Goal: Information Seeking & Learning: Understand process/instructions

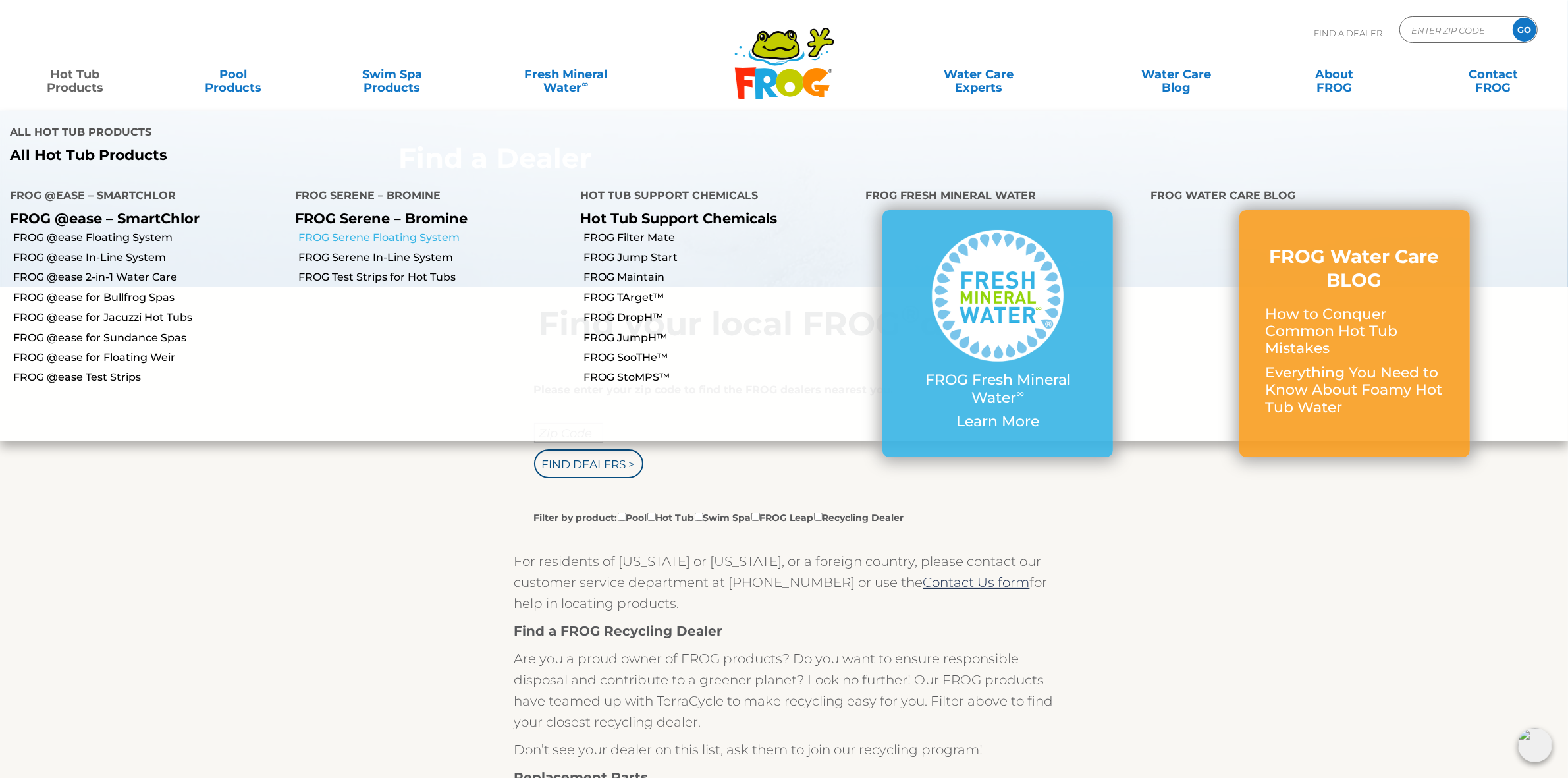
click at [391, 230] on link "FROG Serene Floating System" at bounding box center [434, 238] width 272 height 15
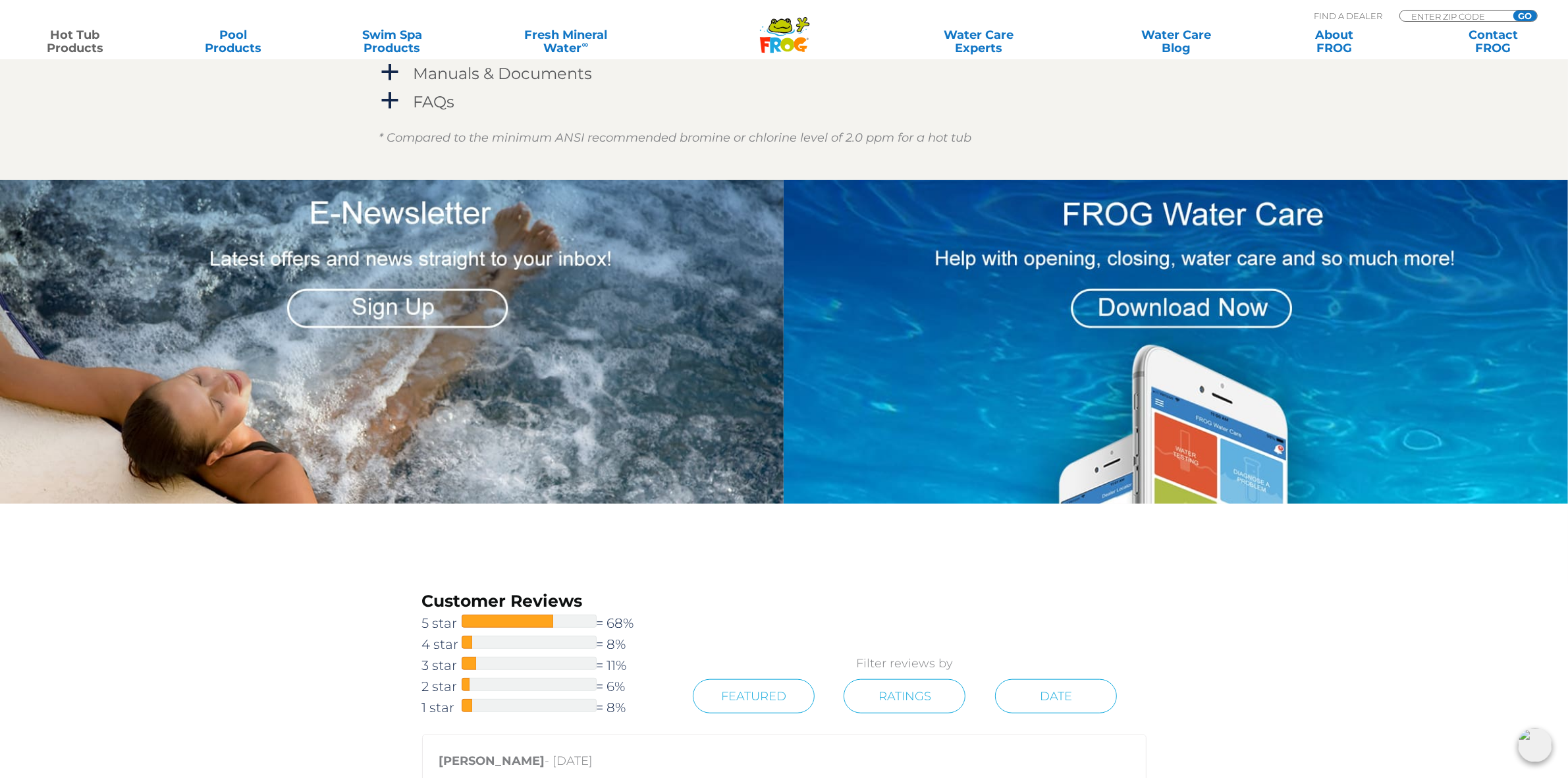
scroll to position [1209, 0]
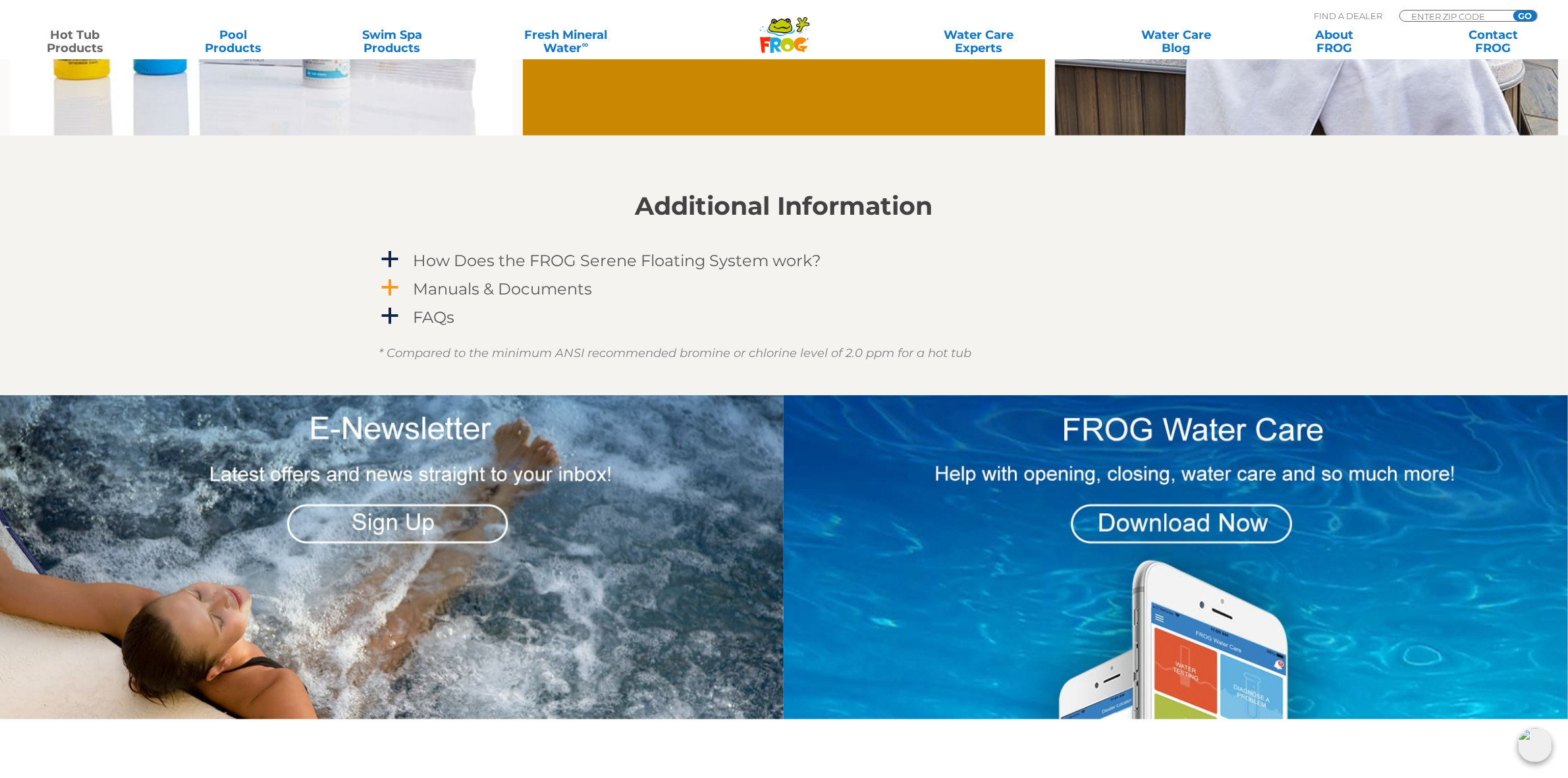
click at [561, 287] on h4 "Manuals & Documents" at bounding box center [503, 288] width 179 height 18
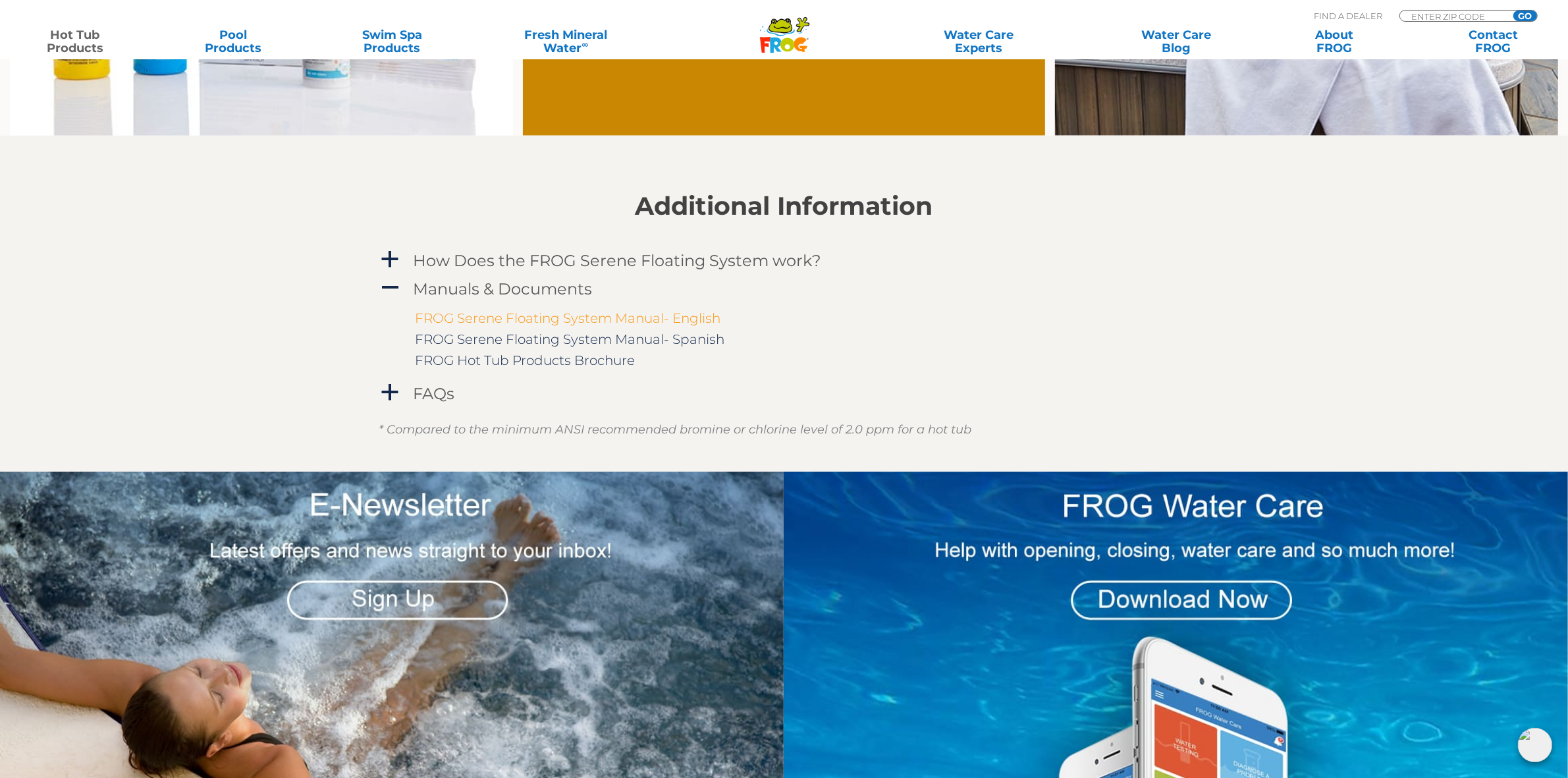
click at [566, 311] on link "FROG Serene Floating System Manual- English" at bounding box center [568, 318] width 306 height 16
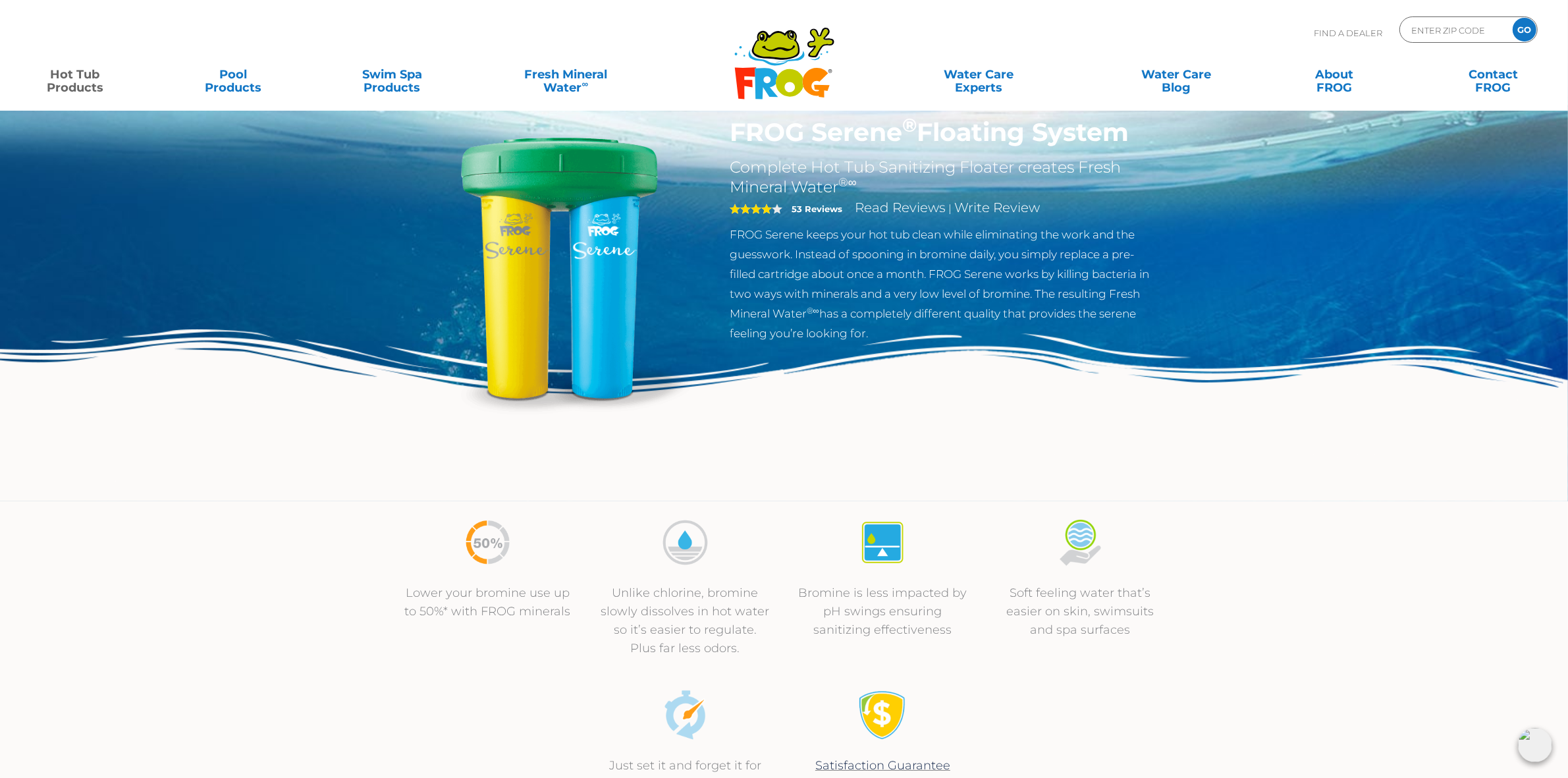
scroll to position [0, 0]
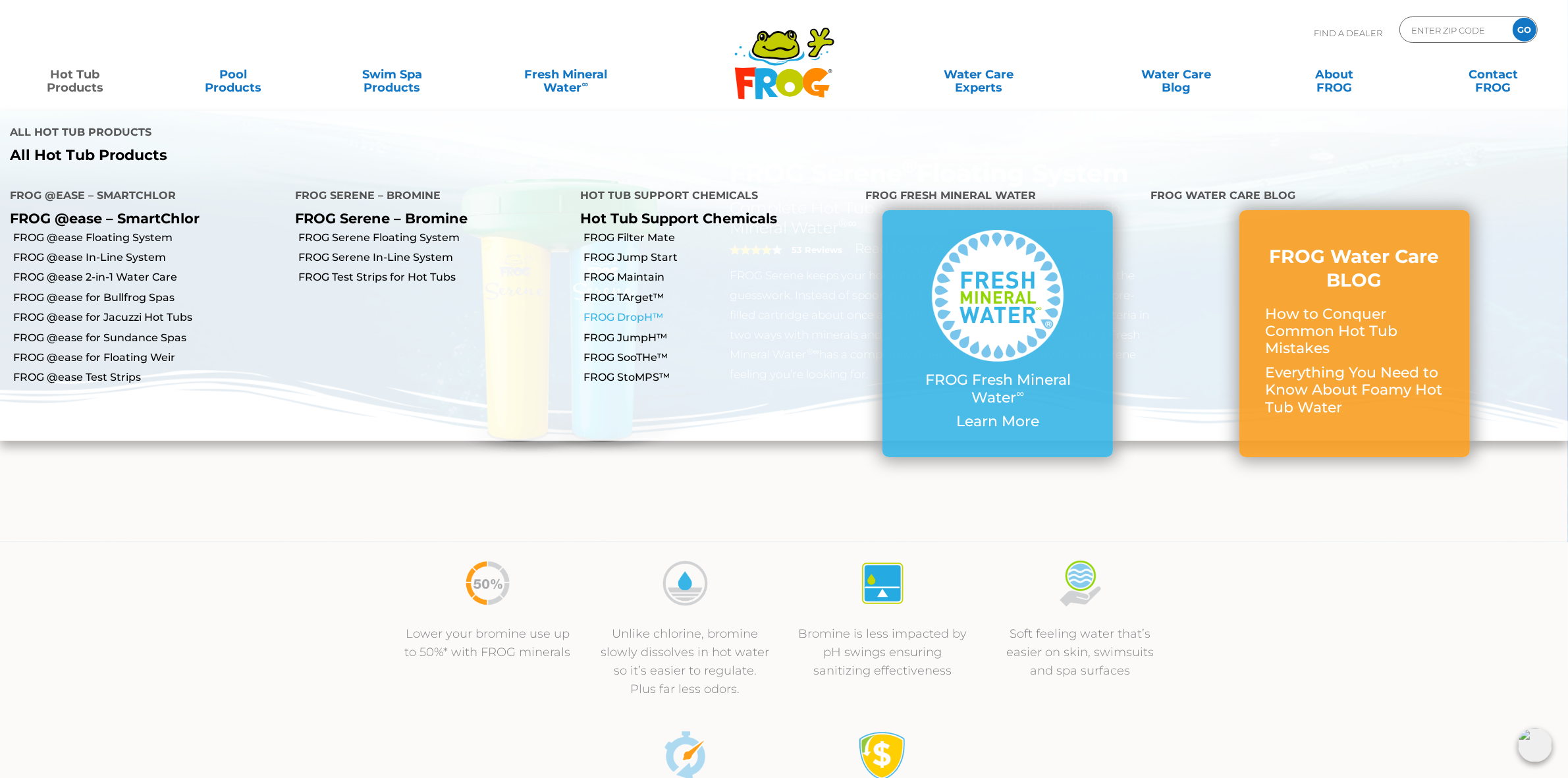
click at [639, 311] on link "FROG DropH™" at bounding box center [719, 318] width 272 height 15
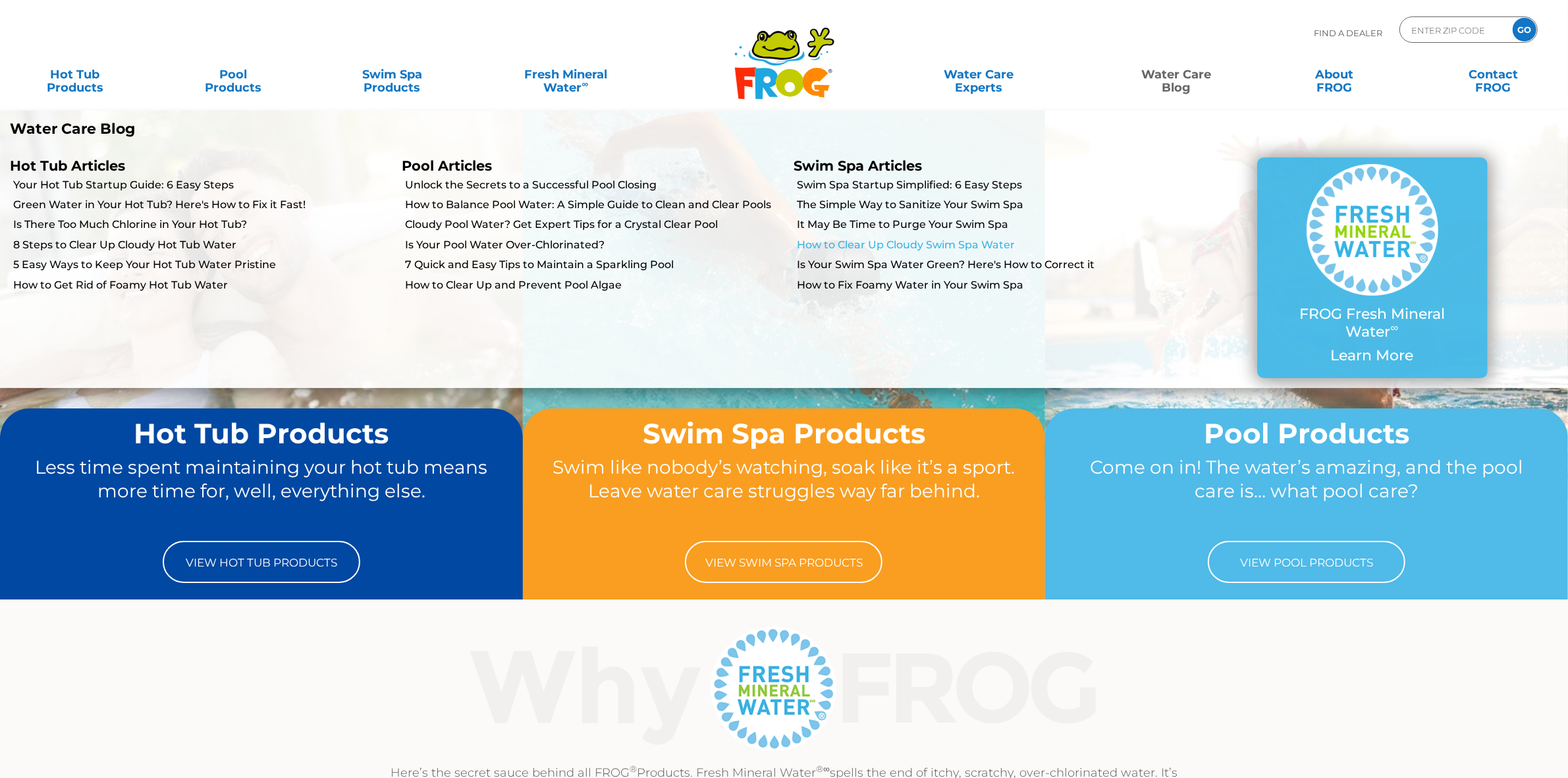
click at [928, 245] on link "How to Clear Up Cloudy Swim Spa Water" at bounding box center [986, 245] width 378 height 15
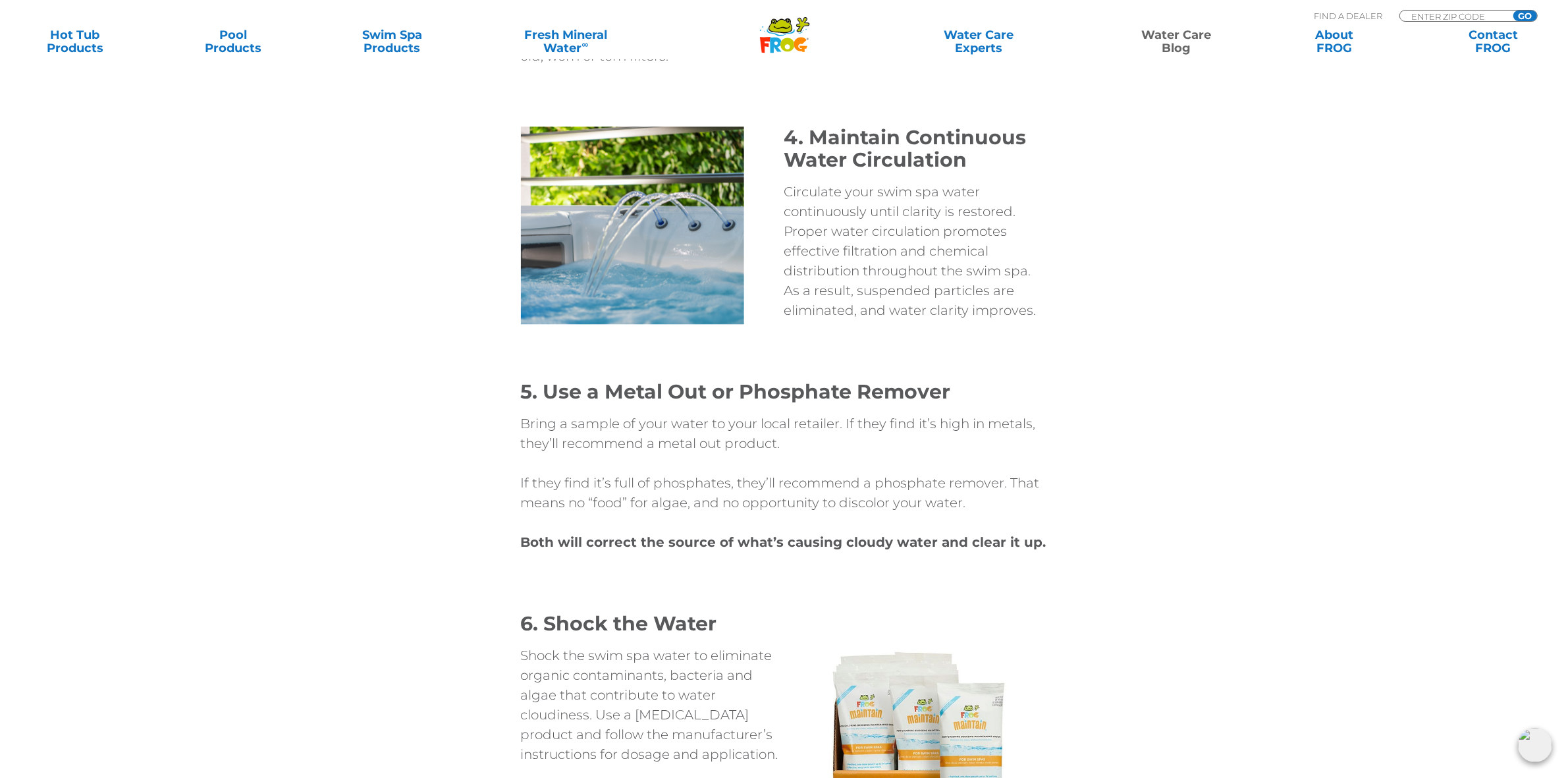
scroll to position [4362, 0]
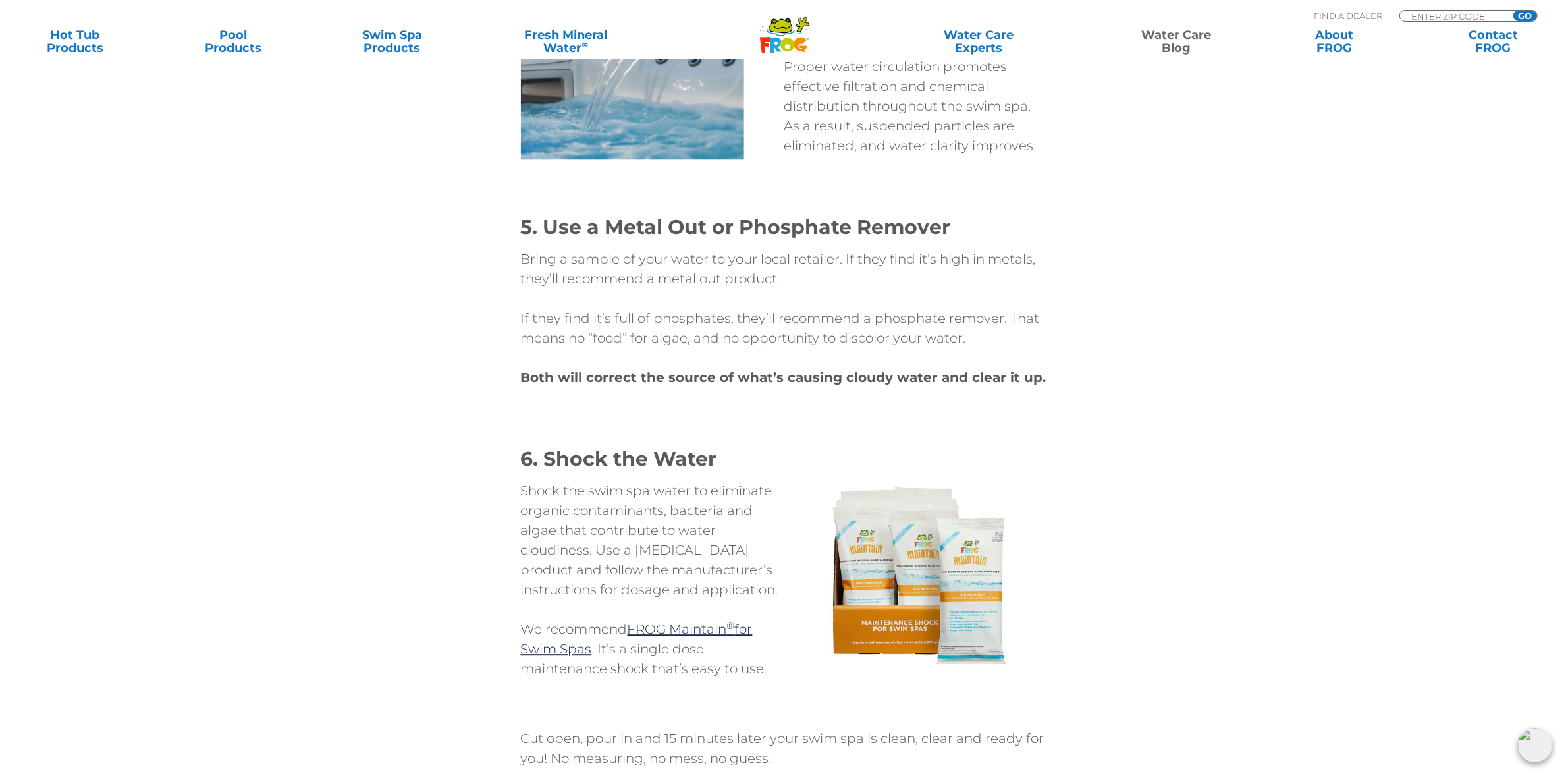
click at [791, 29] on icon at bounding box center [780, 26] width 24 height 16
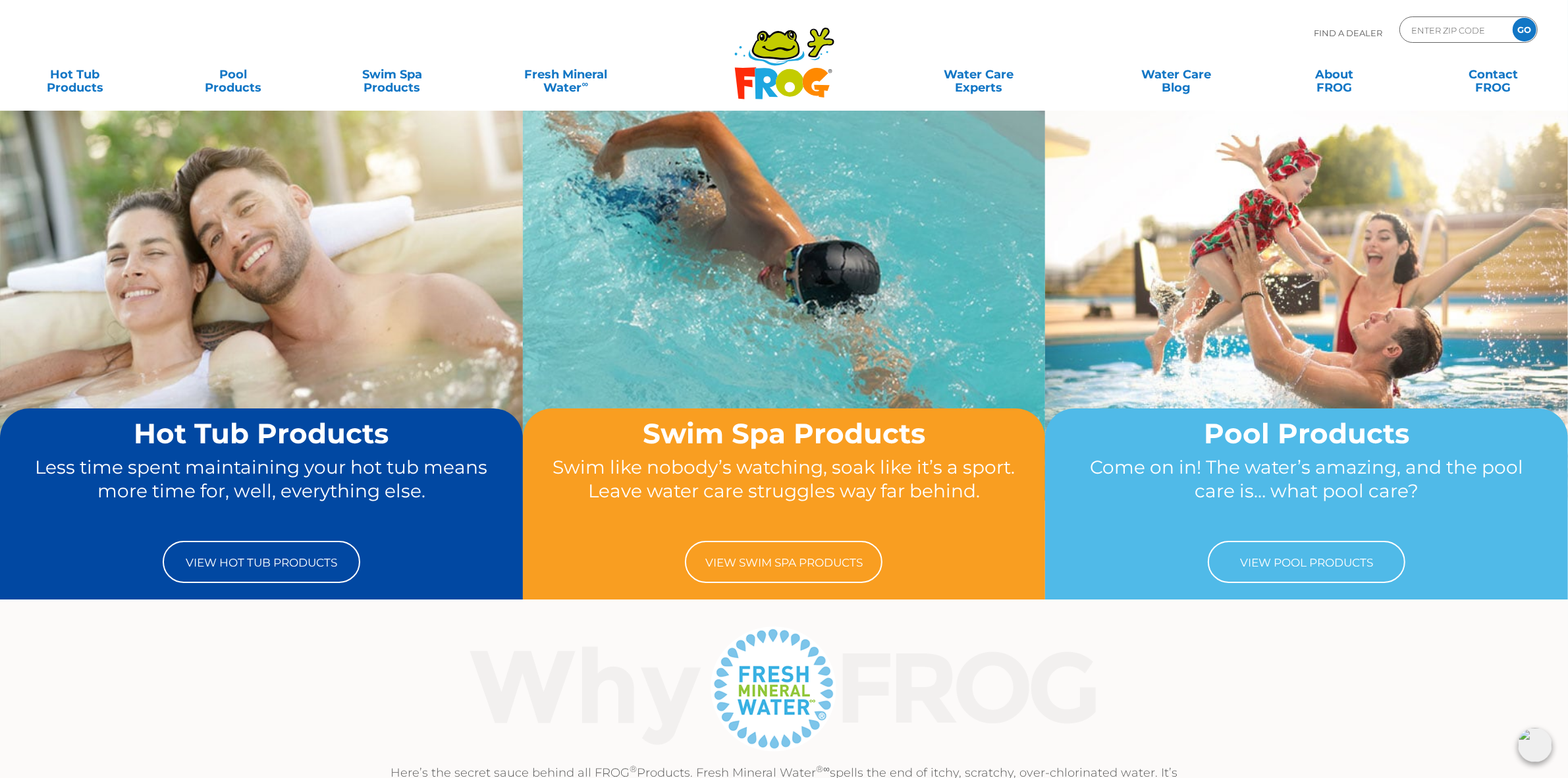
click at [1177, 677] on p at bounding box center [784, 687] width 810 height 132
click at [1205, 33] on div "Find A Dealer ENTER ZIP CODE GO" at bounding box center [784, 38] width 1541 height 45
click at [1436, 29] on input "Zip Code Form" at bounding box center [1454, 29] width 89 height 19
type input "ENTER ZIP CODE"
click at [1163, 42] on div "Find A Dealer ENTER ZIP CODE GO" at bounding box center [784, 38] width 1541 height 45
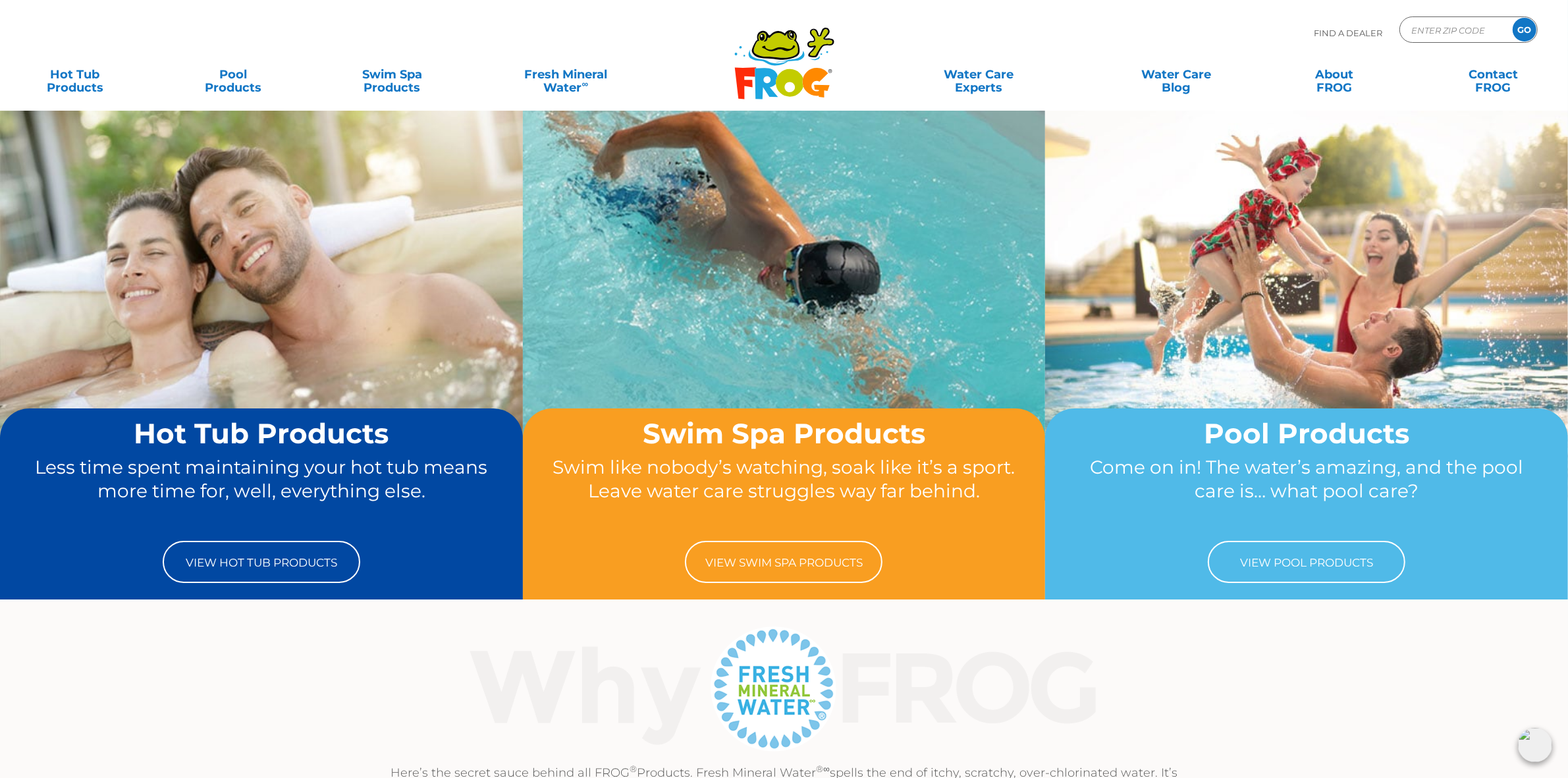
click at [1158, 35] on div "Find A Dealer ENTER ZIP CODE GO" at bounding box center [784, 38] width 1541 height 45
click at [1162, 32] on div "Find A Dealer ENTER ZIP CODE GO" at bounding box center [784, 38] width 1541 height 45
click at [1456, 24] on input "Zip Code Form" at bounding box center [1454, 29] width 89 height 19
click at [1423, 33] on input "Zip Code Form" at bounding box center [1454, 29] width 89 height 19
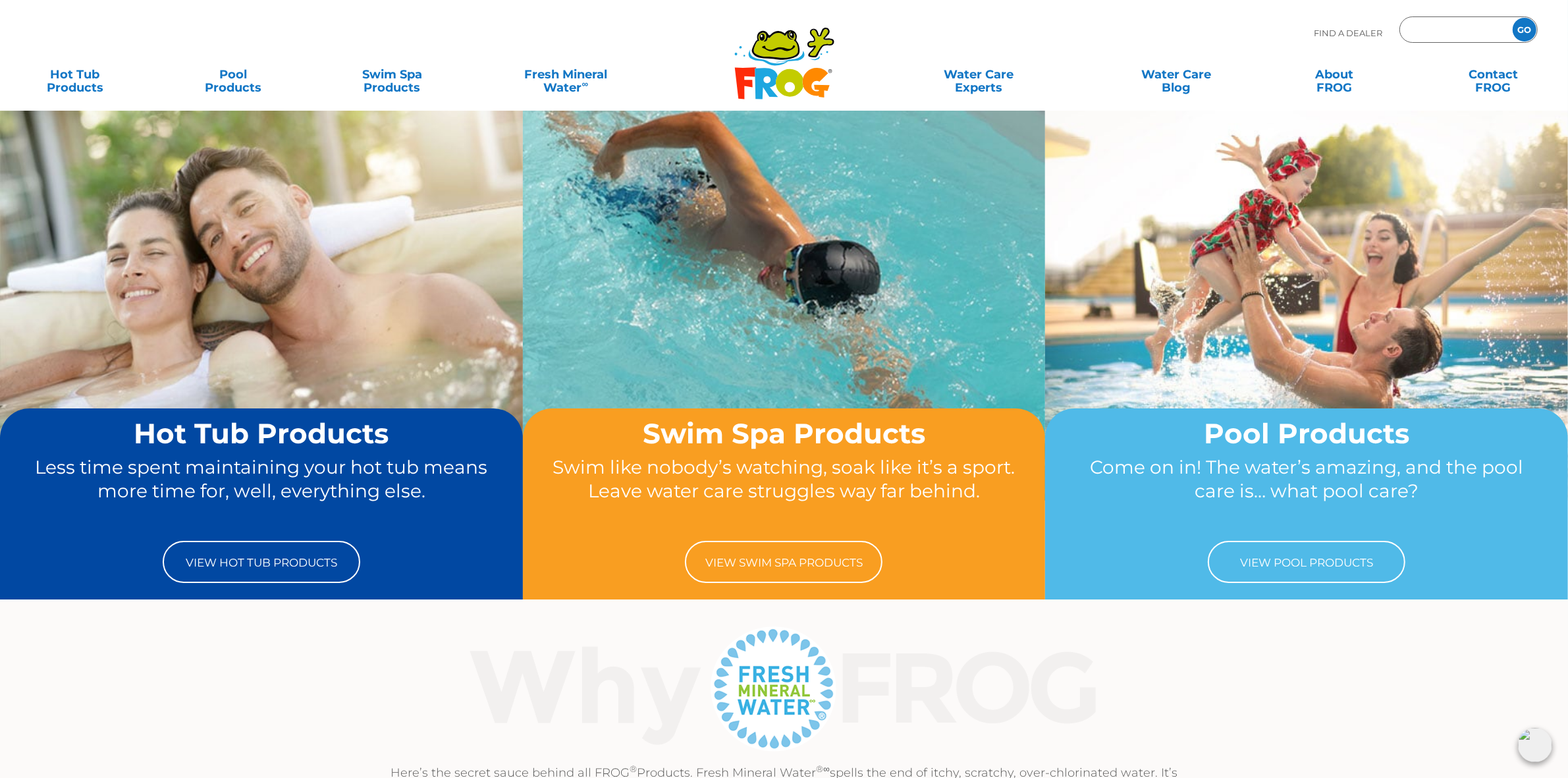
type input "ENTER ZIP CODE"
click at [1266, 680] on div "Here’s the secret sauce behind all FROG ® Products. Fresh Mineral Water ®∞ spel…" at bounding box center [784, 714] width 1568 height 186
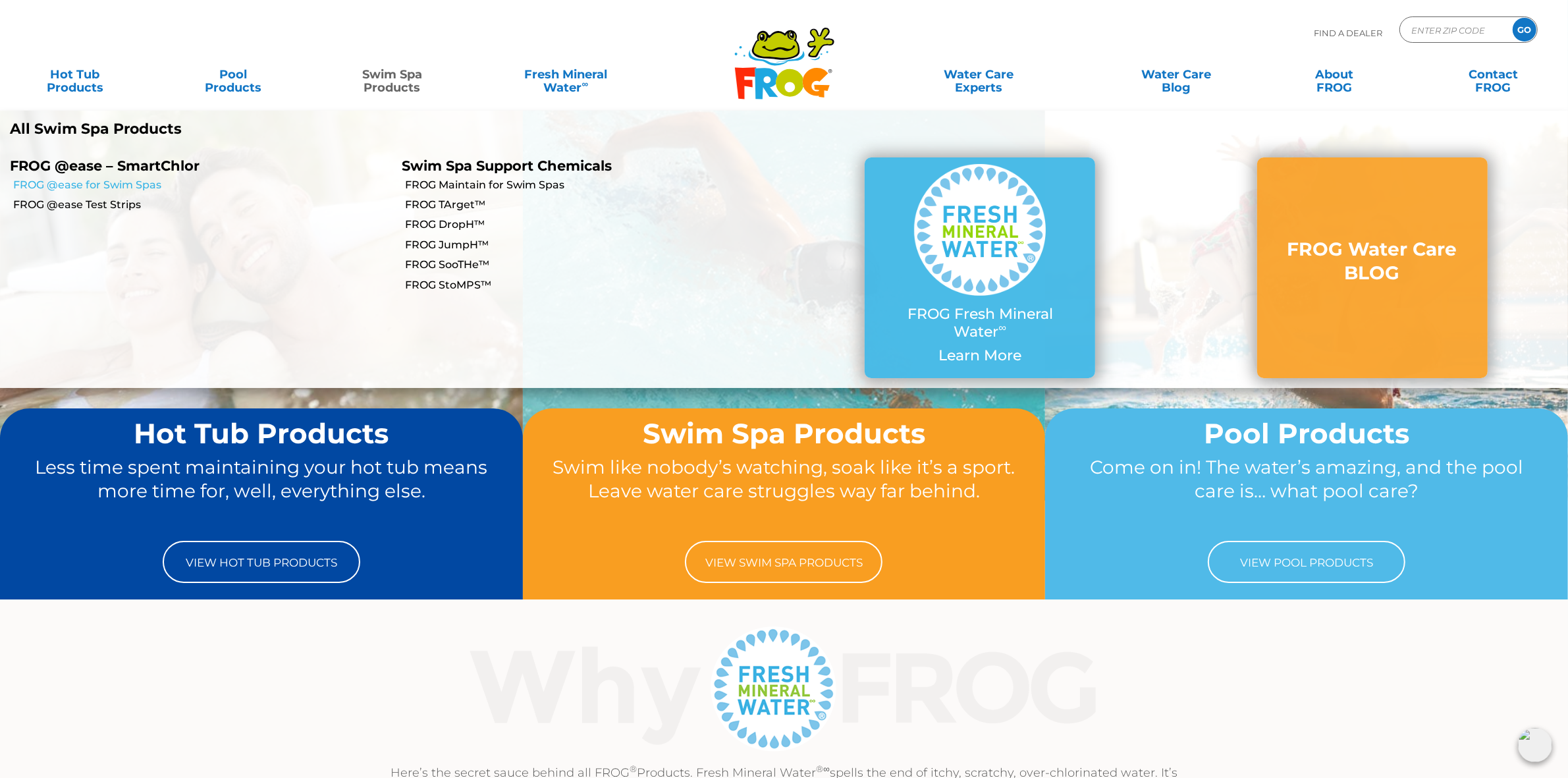
click at [126, 181] on link "FROG @ease for Swim Spas" at bounding box center [202, 186] width 378 height 15
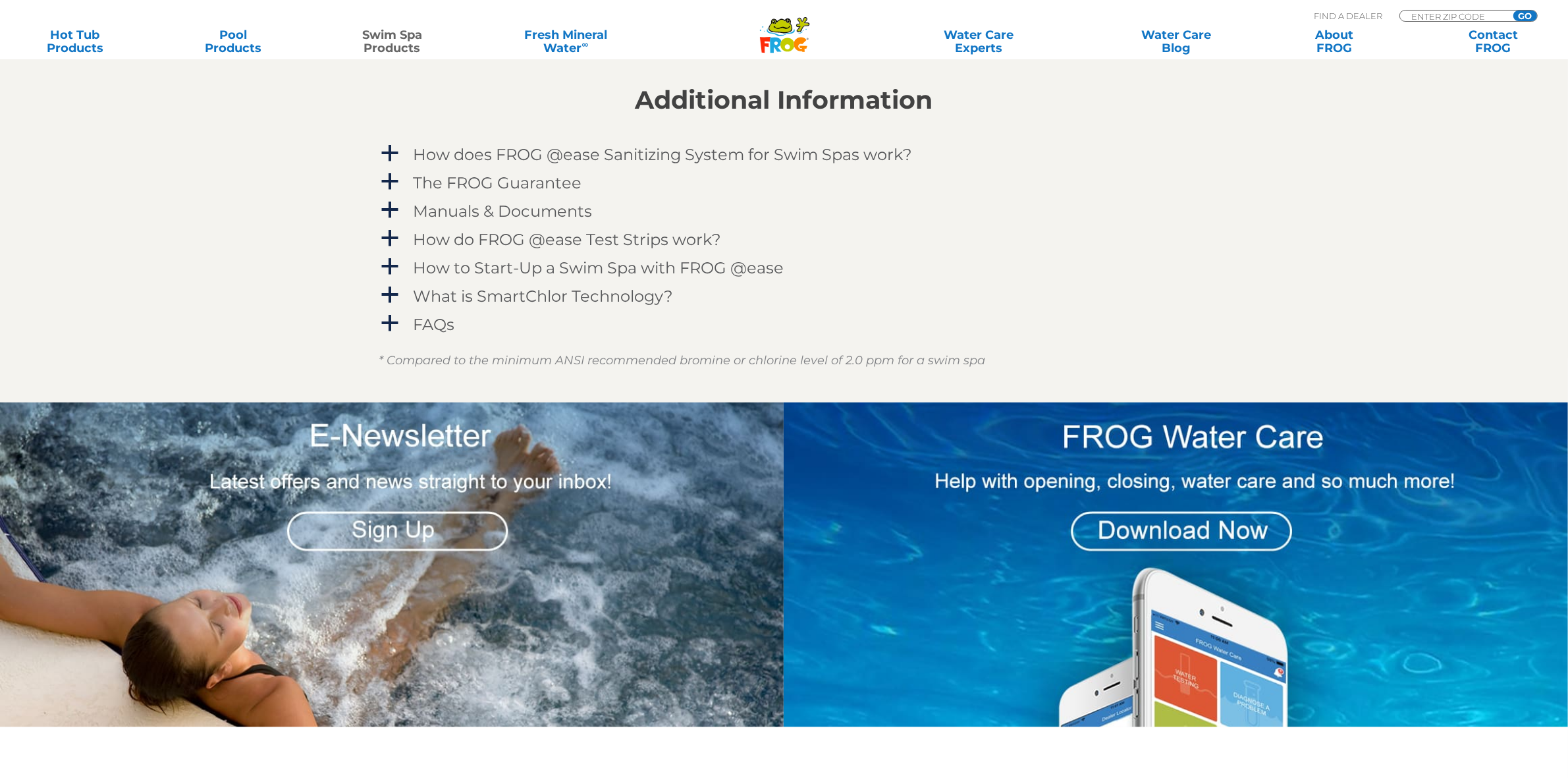
scroll to position [1894, 0]
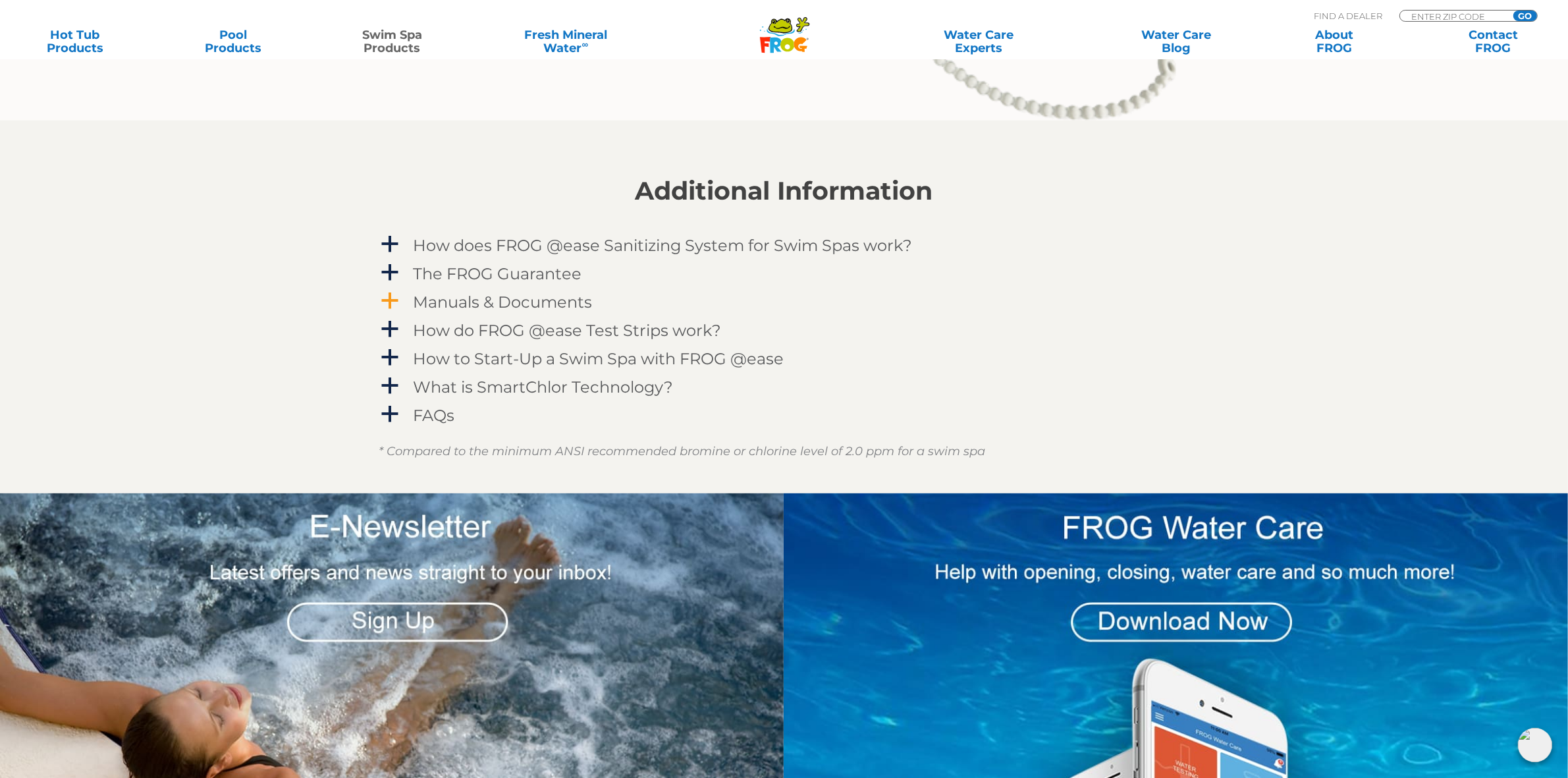
click at [516, 300] on h4 "Manuals & Documents" at bounding box center [503, 302] width 179 height 18
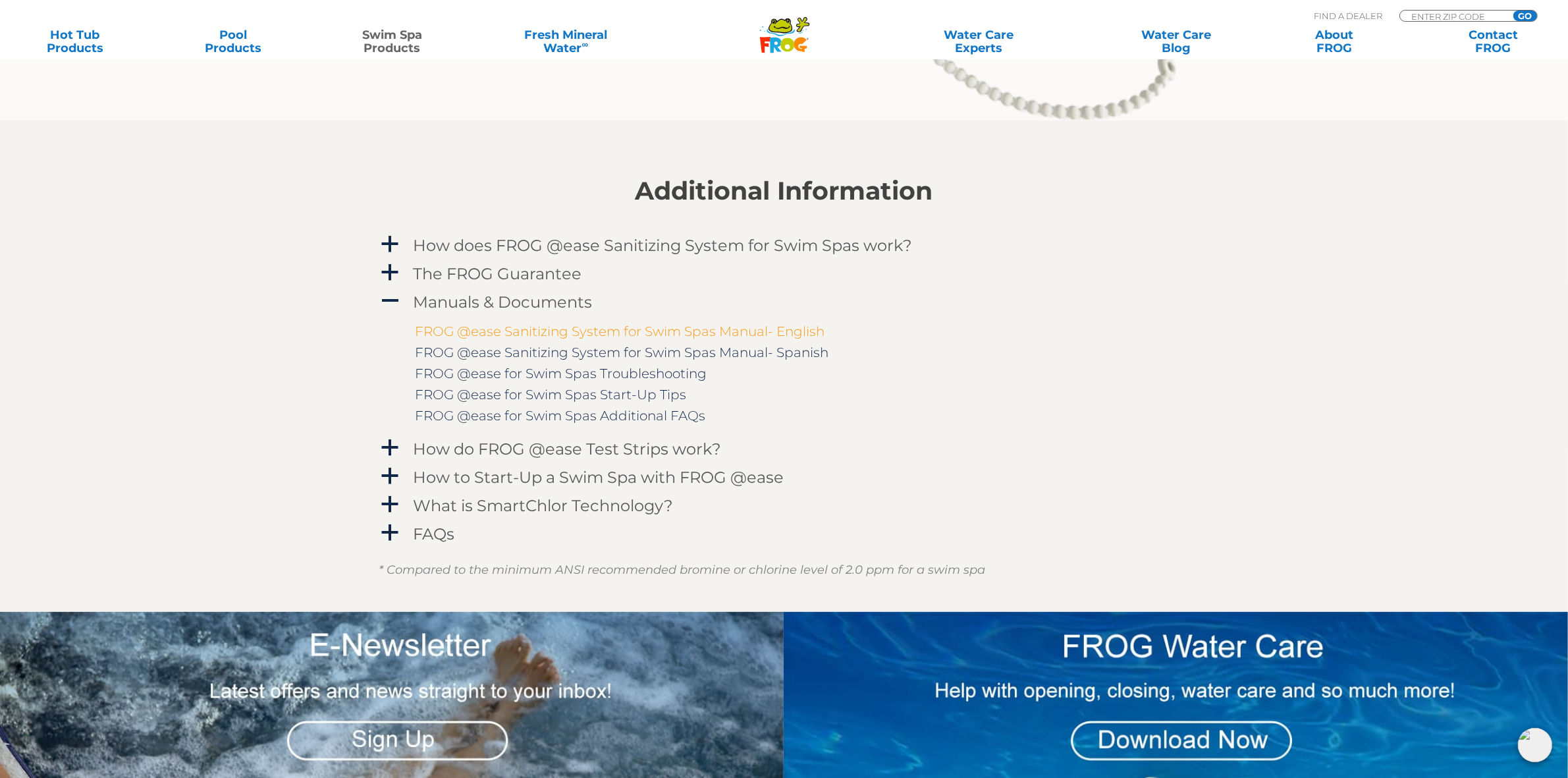
click at [641, 327] on link "FROG @ease Sanitizing System for Swim Spas Manual- English" at bounding box center [619, 331] width 409 height 16
